Goal: Find specific page/section: Find specific page/section

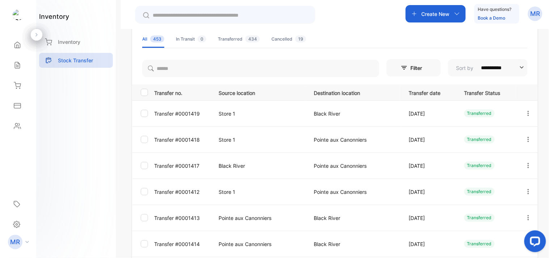
scroll to position [50, 0]
click at [525, 139] on icon "button" at bounding box center [528, 139] width 7 height 7
click at [511, 161] on div "View/Edit" at bounding box center [500, 159] width 81 height 14
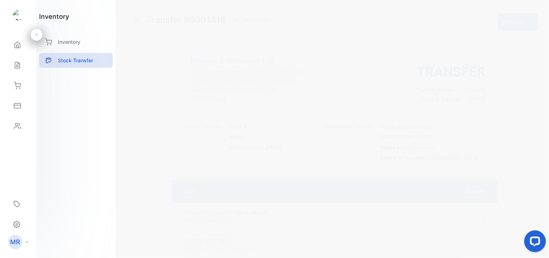
scroll to position [59, 0]
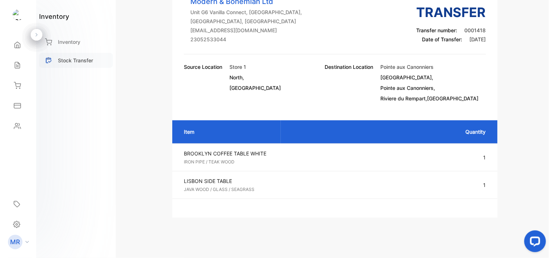
click at [75, 56] on div "Stock Transfer" at bounding box center [76, 60] width 74 height 15
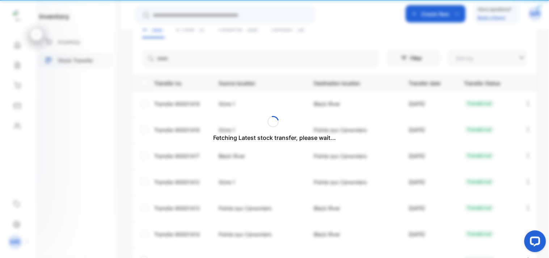
type input "**********"
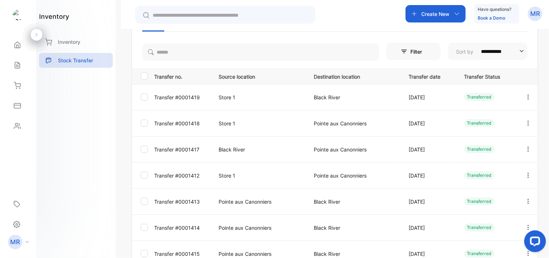
scroll to position [66, 0]
click at [525, 95] on icon "button" at bounding box center [528, 96] width 7 height 7
click at [512, 117] on div "View/Edit" at bounding box center [500, 117] width 81 height 14
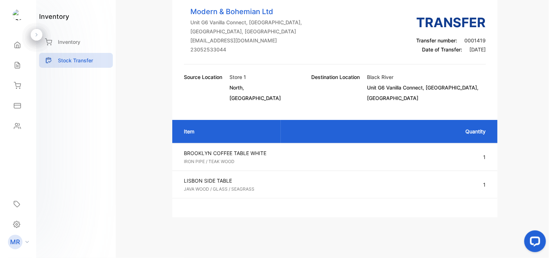
scroll to position [49, 0]
click at [73, 59] on p "Stock Transfer" at bounding box center [75, 60] width 35 height 8
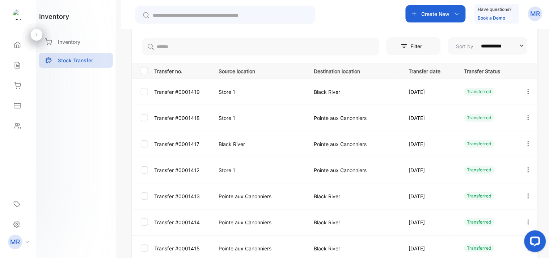
scroll to position [72, 0]
click at [525, 141] on icon "button" at bounding box center [528, 143] width 7 height 7
click at [514, 163] on div "View/Edit" at bounding box center [500, 164] width 81 height 14
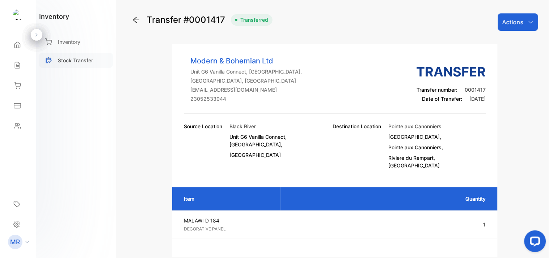
click at [80, 57] on p "Stock Transfer" at bounding box center [75, 60] width 35 height 8
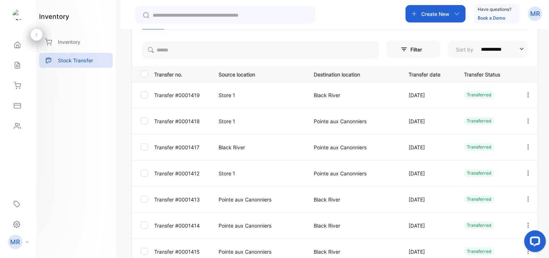
scroll to position [69, 0]
click at [526, 175] on button "button" at bounding box center [528, 172] width 7 height 14
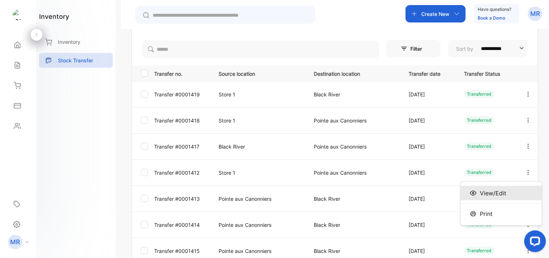
click at [509, 194] on div "View/Edit" at bounding box center [500, 193] width 81 height 14
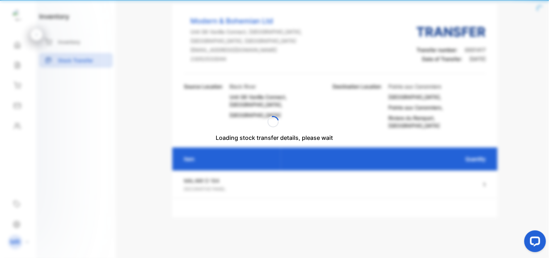
scroll to position [31, 0]
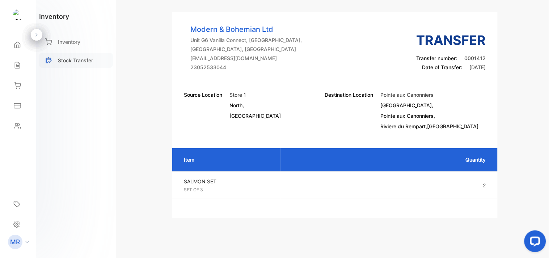
click at [78, 53] on div "Stock Transfer" at bounding box center [76, 60] width 74 height 15
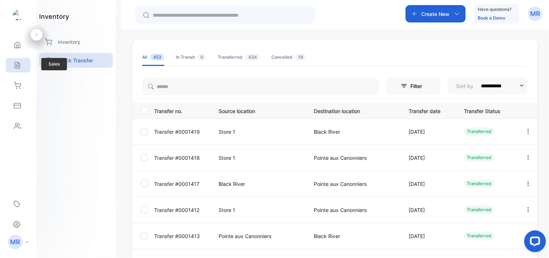
click at [19, 60] on div "Sales" at bounding box center [18, 65] width 25 height 14
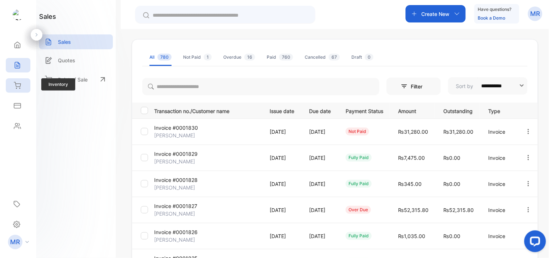
click at [16, 85] on icon at bounding box center [17, 85] width 7 height 7
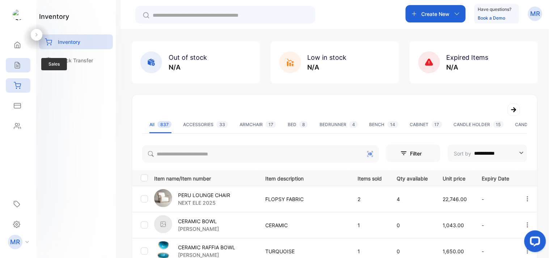
click at [10, 62] on div "Sales" at bounding box center [18, 65] width 25 height 14
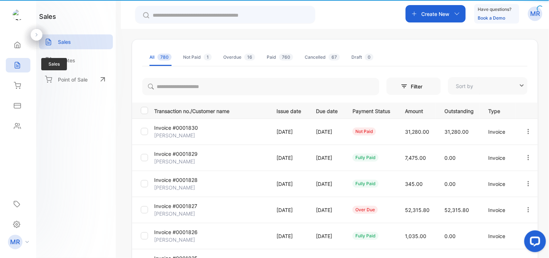
type input "**********"
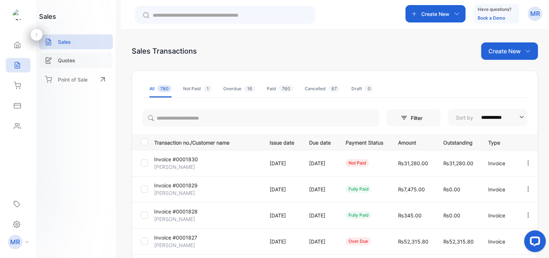
click at [69, 60] on p "Quotes" at bounding box center [66, 60] width 17 height 8
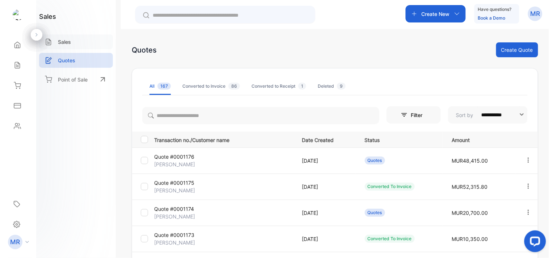
click at [66, 35] on div "Sales" at bounding box center [76, 41] width 74 height 15
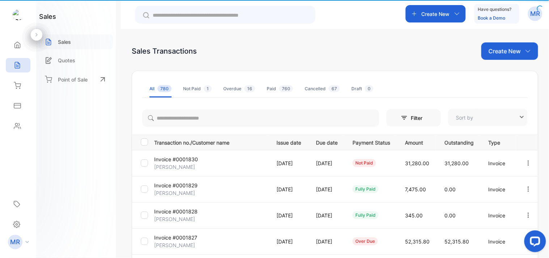
type input "**********"
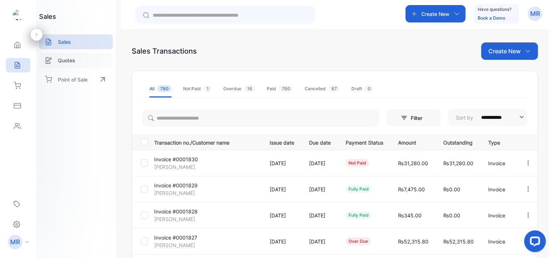
click at [60, 57] on p "Quotes" at bounding box center [66, 60] width 17 height 8
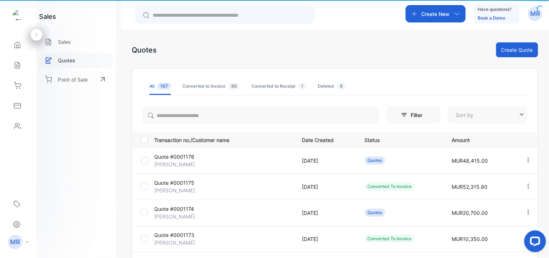
type input "**********"
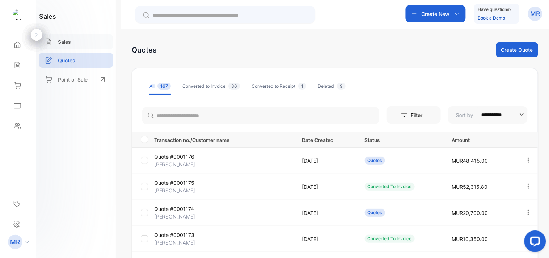
click at [68, 42] on p "Sales" at bounding box center [64, 42] width 13 height 8
